Goal: Check status: Check status

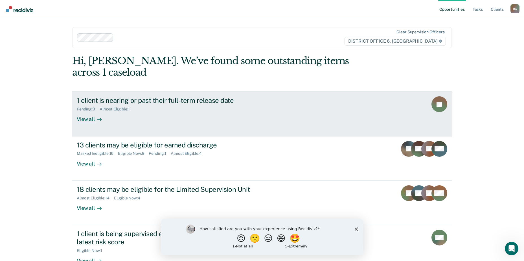
click at [132, 112] on link "1 client is nearing or past their full-term release date Pending : 3 Almost Eli…" at bounding box center [261, 113] width 379 height 45
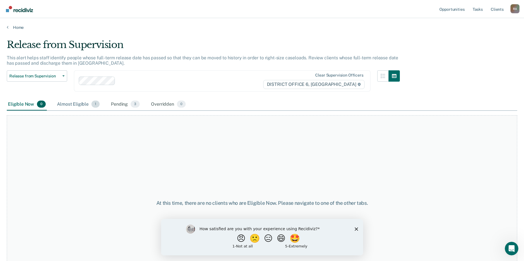
click at [76, 103] on div "Almost Eligible 1" at bounding box center [78, 104] width 45 height 12
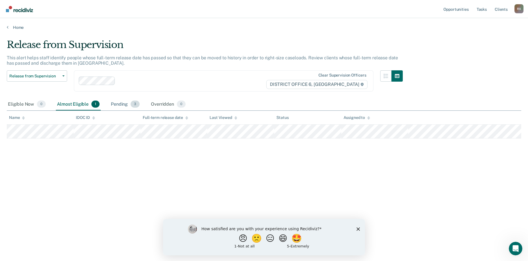
click at [114, 106] on div "Pending 3" at bounding box center [125, 104] width 31 height 12
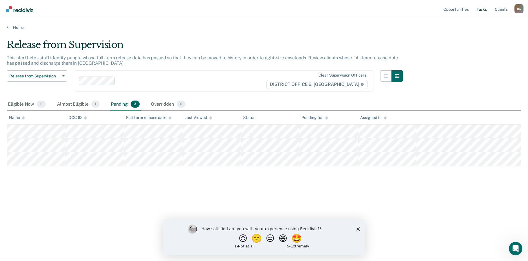
click at [481, 8] on link "Tasks" at bounding box center [482, 9] width 12 height 18
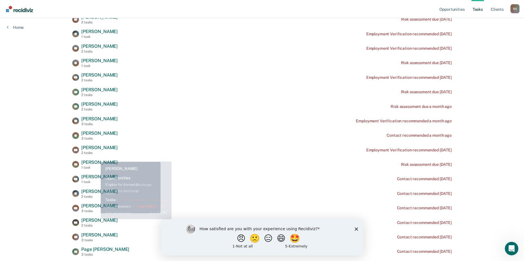
scroll to position [310, 0]
